Goal: Task Accomplishment & Management: Complete application form

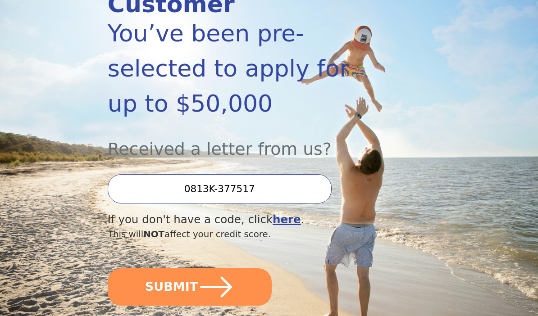
scroll to position [154, 0]
click at [238, 268] on button "SUBMIT" at bounding box center [190, 286] width 164 height 37
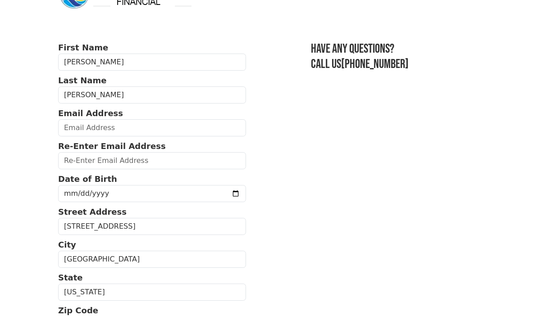
scroll to position [45, 0]
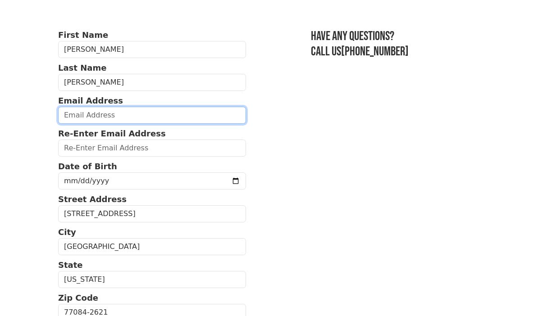
click at [138, 118] on input "email" at bounding box center [152, 115] width 188 height 17
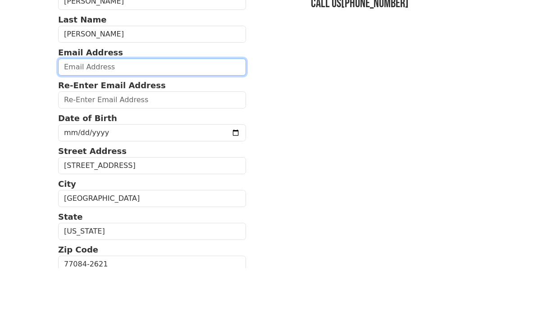
type input "[EMAIL_ADDRESS][DOMAIN_NAME]"
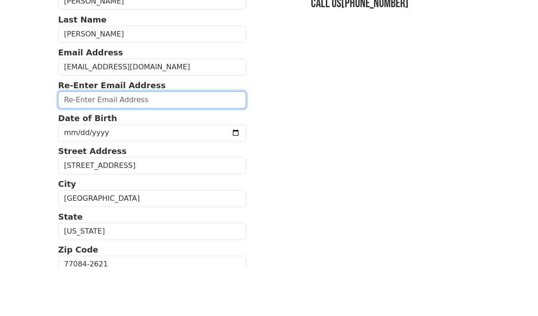
type input "[EMAIL_ADDRESS][DOMAIN_NAME]"
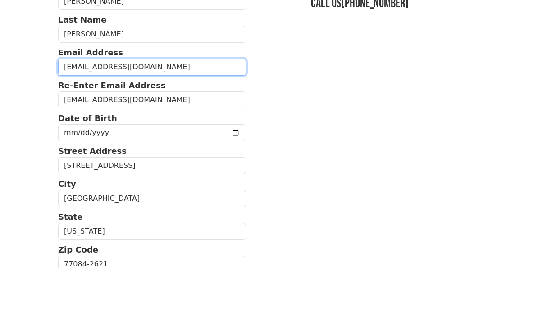
scroll to position [93, 0]
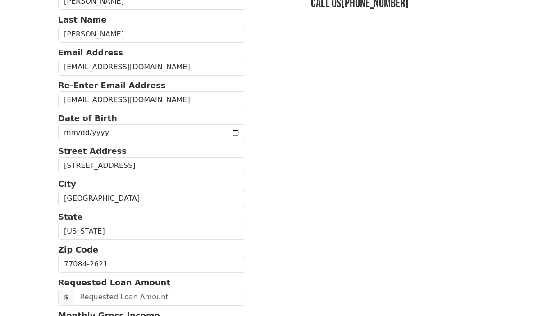
type input "8328301253"
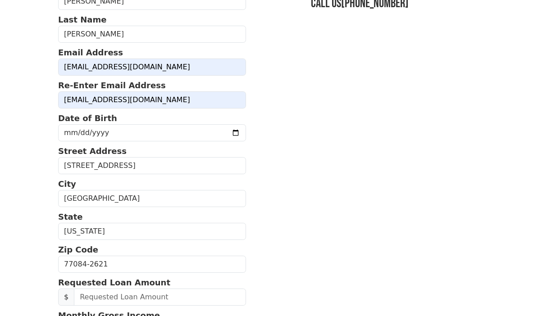
click at [145, 134] on input "date" at bounding box center [152, 132] width 188 height 17
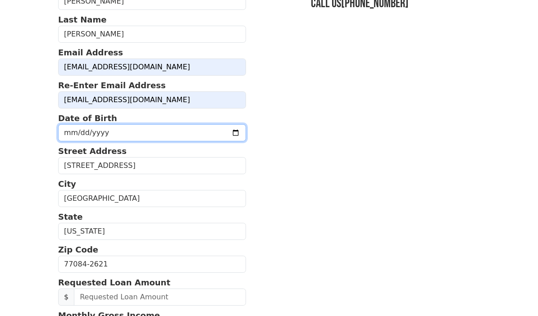
type input "[DATE]"
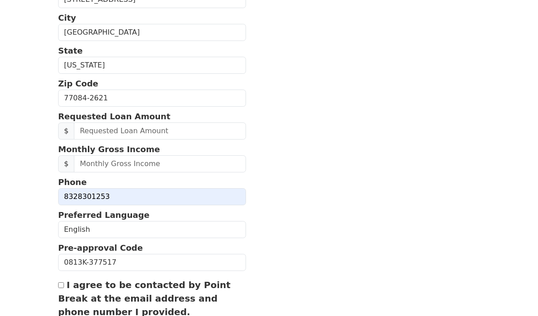
scroll to position [259, 0]
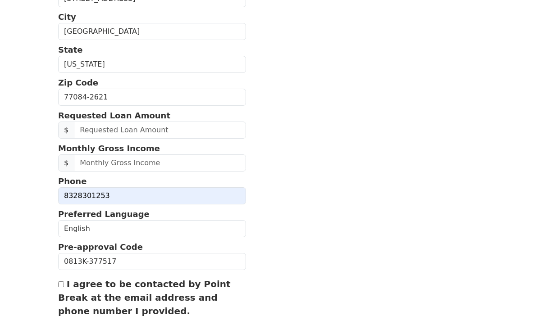
click at [179, 135] on input "text" at bounding box center [160, 130] width 172 height 17
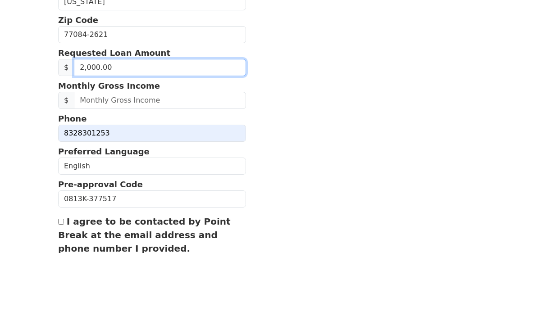
type input "20,000.00"
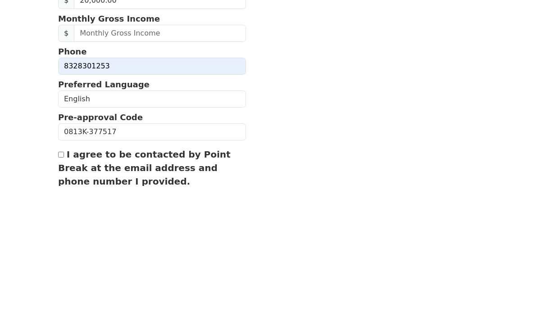
click at [171, 155] on input "text" at bounding box center [160, 163] width 172 height 17
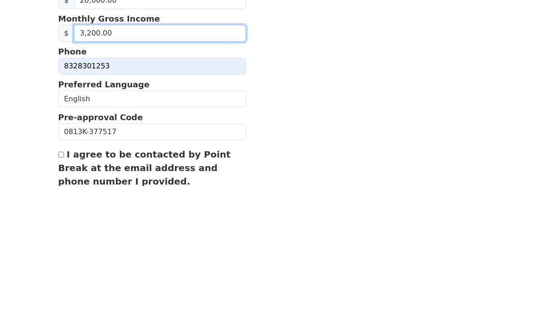
type input "32,000.00"
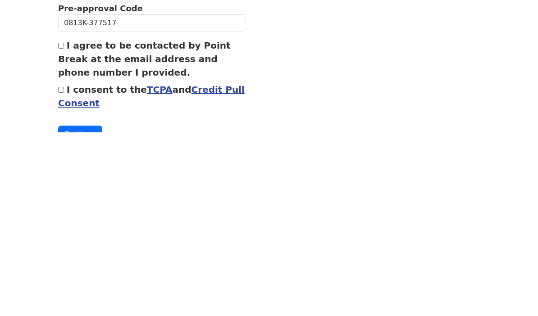
scroll to position [315, 0]
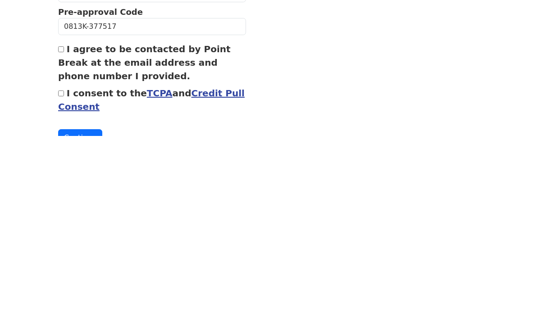
click at [69, 224] on label "I agree to be contacted by Point Break at the email address and phone number I …" at bounding box center [144, 243] width 172 height 38
click at [64, 226] on input "I agree to be contacted by Point Break at the email address and phone number I …" at bounding box center [61, 229] width 6 height 6
checkbox input "true"
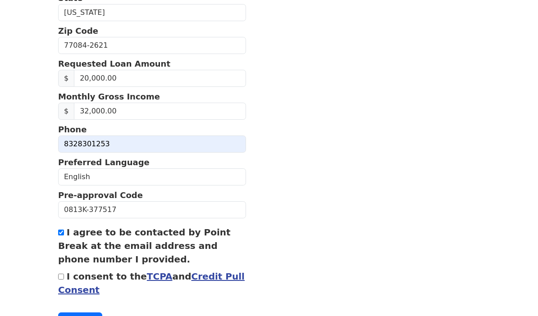
click at [63, 276] on input "I consent to the TCPA and Credit Pull Consent" at bounding box center [61, 277] width 6 height 6
checkbox input "true"
click at [87, 316] on button "Continue" at bounding box center [80, 320] width 44 height 17
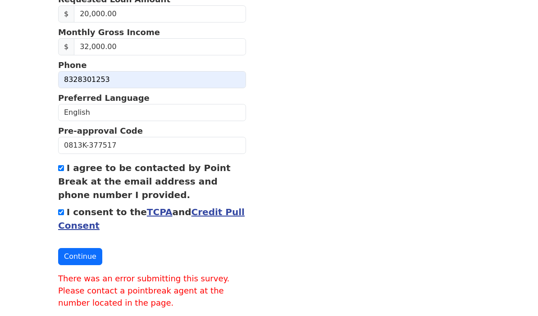
scroll to position [369, 0]
